Goal: Transaction & Acquisition: Subscribe to service/newsletter

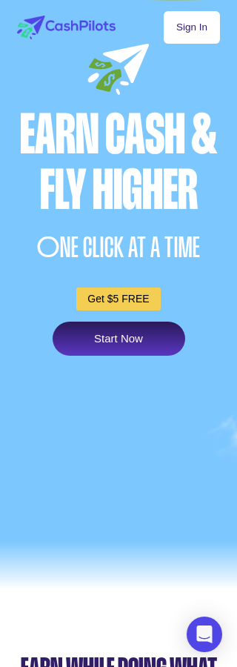
scroll to position [1, 0]
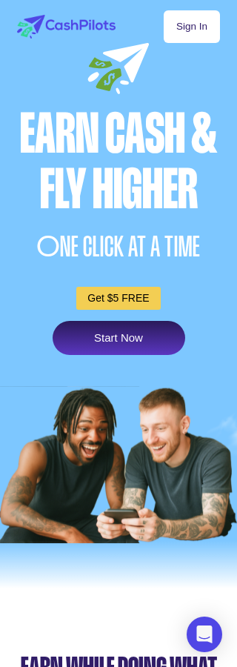
click at [10, 387] on div "Sign In Earn Cash & Fly higher O NE CLICK AT A TIME Get $5 FREE Start Now" at bounding box center [118, 299] width 237 height 601
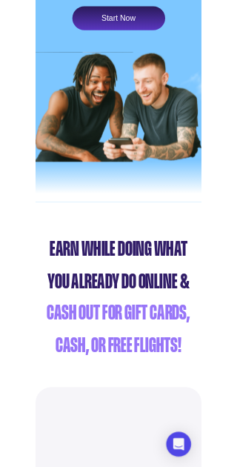
scroll to position [513, 0]
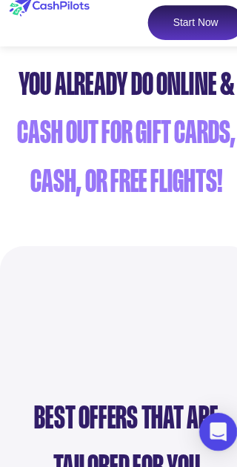
scroll to position [626, 0]
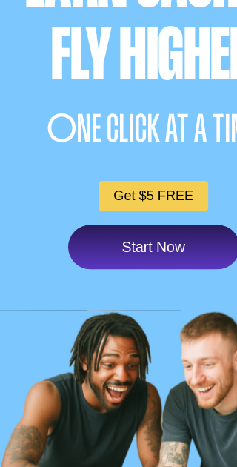
scroll to position [71, 0]
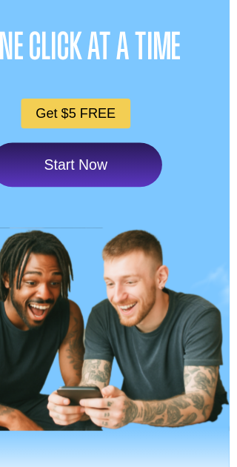
scroll to position [167, 0]
